Goal: Register for event/course

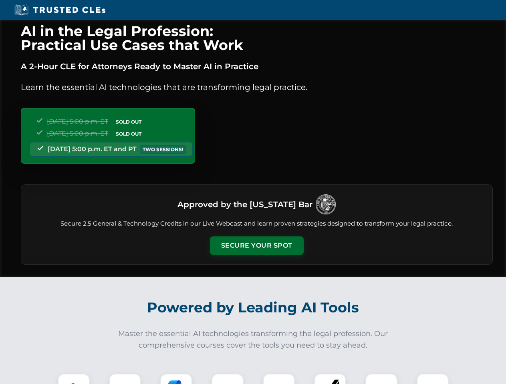
click at [256, 246] on button "Secure Your Spot" at bounding box center [257, 246] width 94 height 18
click at [74, 379] on img at bounding box center [73, 389] width 23 height 23
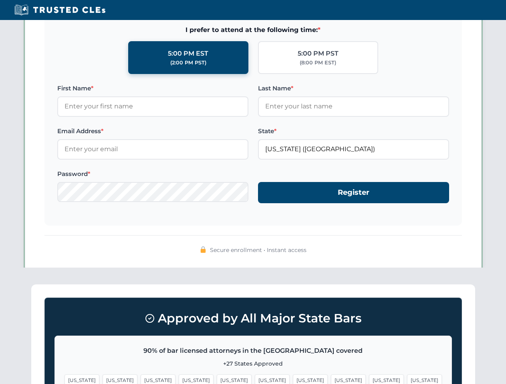
click at [293, 379] on span "[US_STATE]" at bounding box center [310, 381] width 35 height 12
click at [369, 379] on span "[US_STATE]" at bounding box center [386, 381] width 35 height 12
